Goal: Entertainment & Leisure: Consume media (video, audio)

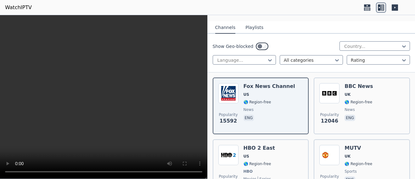
scroll to position [31, 0]
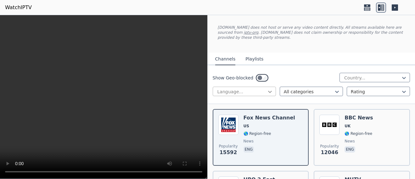
click at [269, 91] on icon at bounding box center [270, 92] width 4 height 2
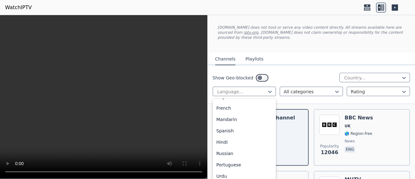
scroll to position [169, 0]
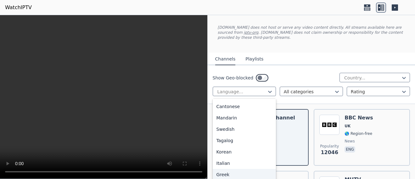
click at [224, 170] on div "Greek" at bounding box center [244, 174] width 63 height 11
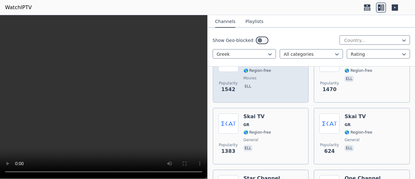
scroll to position [31, 0]
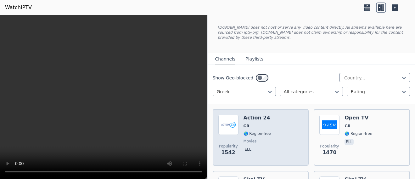
click at [277, 129] on div "Popularity 1542 Action 24 GR 🌎 Region-free movies ell" at bounding box center [260, 136] width 85 height 45
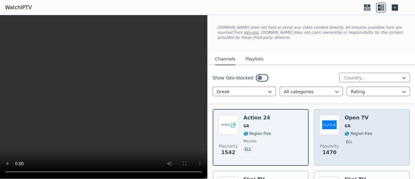
click at [365, 131] on span "🌎 Region-free" at bounding box center [358, 133] width 28 height 5
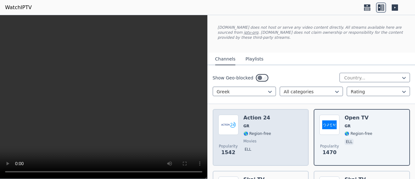
scroll to position [0, 0]
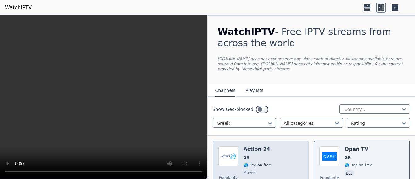
click at [248, 156] on div "Action 24 GR 🌎 Region-free movies ell" at bounding box center [257, 168] width 28 height 45
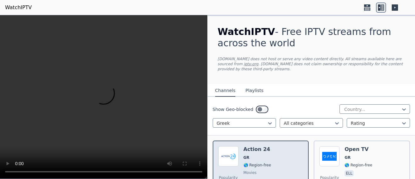
scroll to position [94, 0]
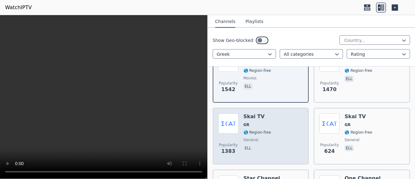
click at [255, 130] on span "🌎 Region-free" at bounding box center [257, 132] width 28 height 5
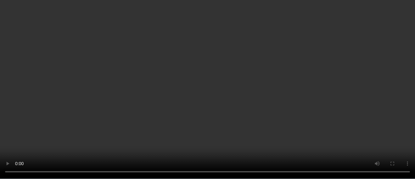
scroll to position [189, 0]
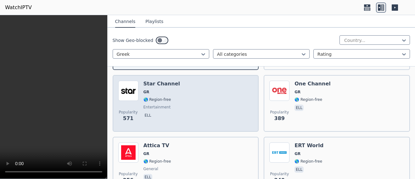
click at [196, 98] on div "Popularity 571 Star Channel GR 🌎 Region-free entertainment ell" at bounding box center [185, 102] width 135 height 45
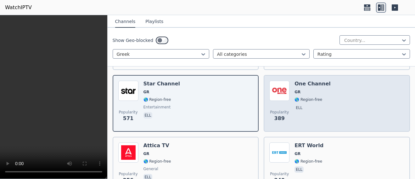
click at [332, 104] on div "Popularity 389 One Channel GR 🌎 Region-free ell" at bounding box center [336, 102] width 135 height 45
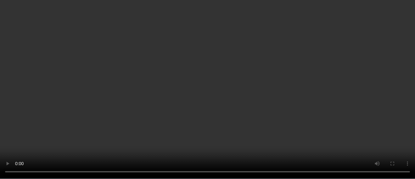
scroll to position [409, 0]
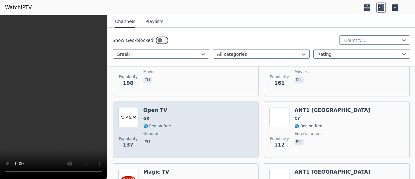
click at [177, 116] on div "Popularity 137 Open TV GR 🌎 Region-free general ell" at bounding box center [185, 129] width 135 height 45
